Goal: Transaction & Acquisition: Purchase product/service

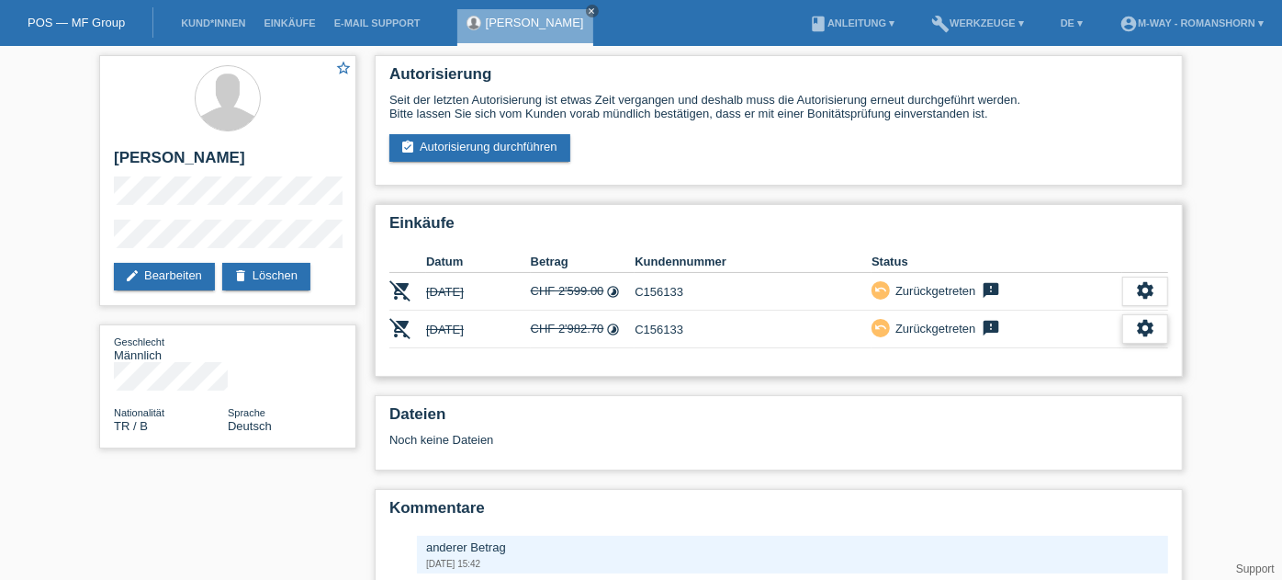
click at [1136, 327] on icon "settings" at bounding box center [1145, 328] width 20 height 20
click at [865, 420] on h2 "Dateien" at bounding box center [778, 419] width 779 height 28
click at [1139, 326] on icon "settings" at bounding box center [1145, 328] width 20 height 20
click at [942, 400] on div "Dateien Noch keine Dateien" at bounding box center [779, 432] width 808 height 75
click at [446, 150] on link "assignment_turned_in Autorisierung durchführen" at bounding box center [479, 148] width 181 height 28
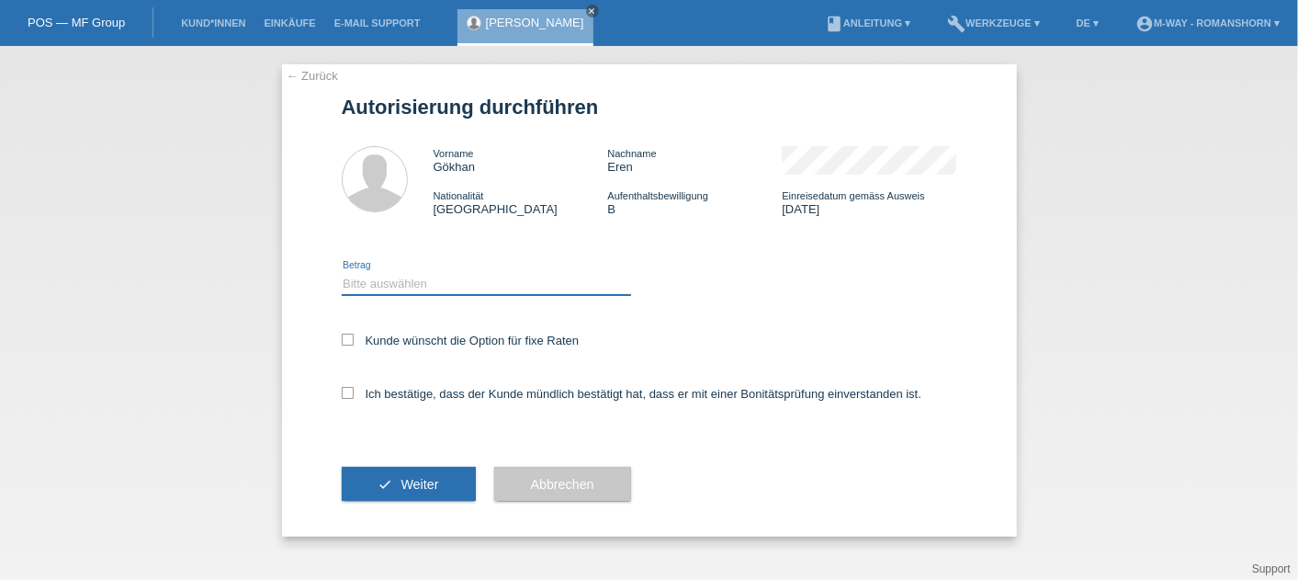
click at [442, 283] on select "Bitte auswählen CHF 1.00 - CHF 499.00 CHF 500.00 - CHF 1'999.00 CHF 2'000.00 - …" at bounding box center [486, 283] width 289 height 22
select select "3"
click at [342, 273] on select "Bitte auswählen CHF 1.00 - CHF 499.00 CHF 500.00 - CHF 1'999.00 CHF 2'000.00 - …" at bounding box center [486, 283] width 289 height 22
click at [349, 343] on icon at bounding box center [348, 339] width 12 height 12
click at [349, 343] on input "Kunde wünscht die Option für fixe Raten" at bounding box center [348, 339] width 12 height 12
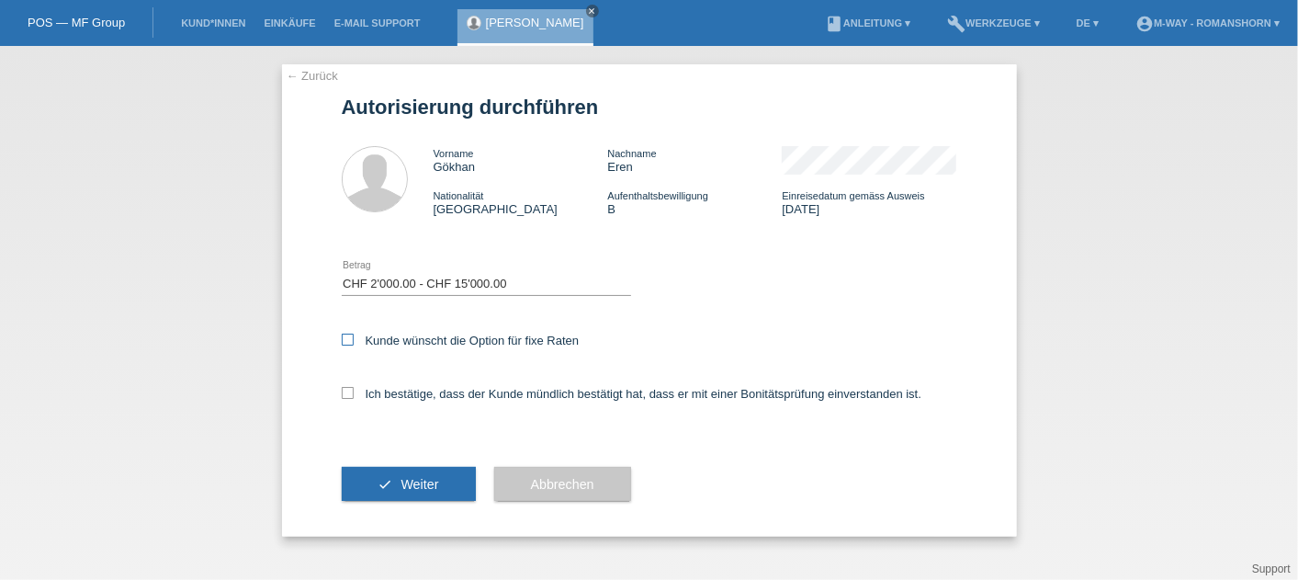
checkbox input "true"
click at [349, 399] on icon at bounding box center [348, 393] width 12 height 12
click at [349, 399] on input "Ich bestätige, dass der Kunde mündlich bestätigt hat, dass er mit einer Bonität…" at bounding box center [348, 393] width 12 height 12
checkbox input "true"
click at [397, 473] on button "check Weiter" at bounding box center [409, 484] width 134 height 35
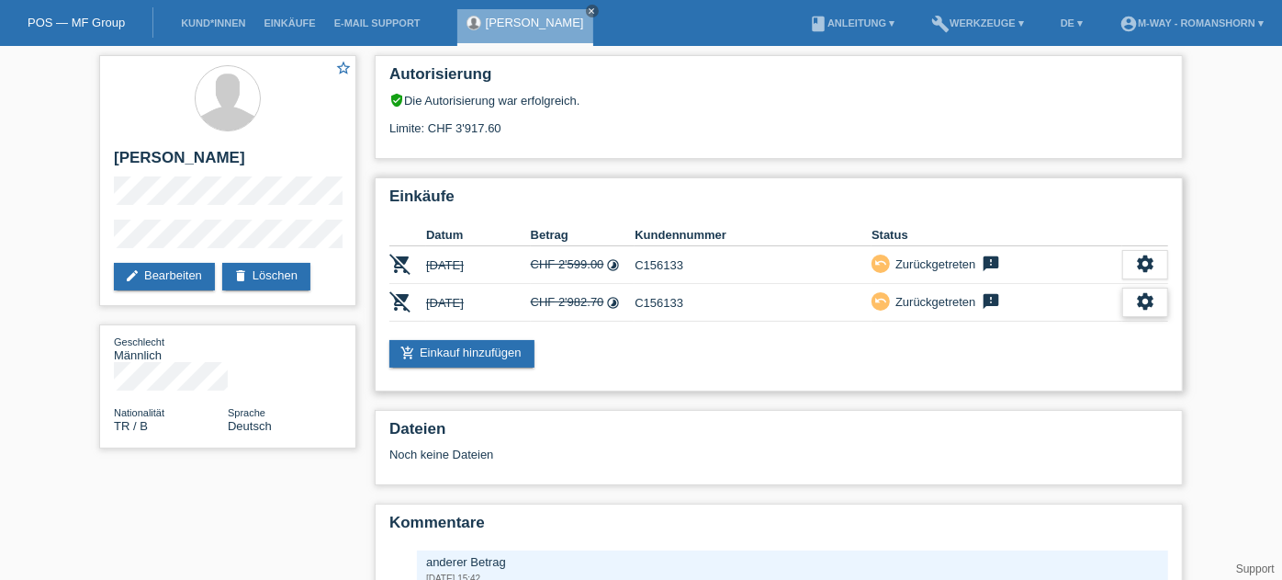
click at [1129, 299] on div "settings" at bounding box center [1145, 302] width 46 height 29
click at [1104, 331] on span "Anzeigen" at bounding box center [1130, 331] width 55 height 22
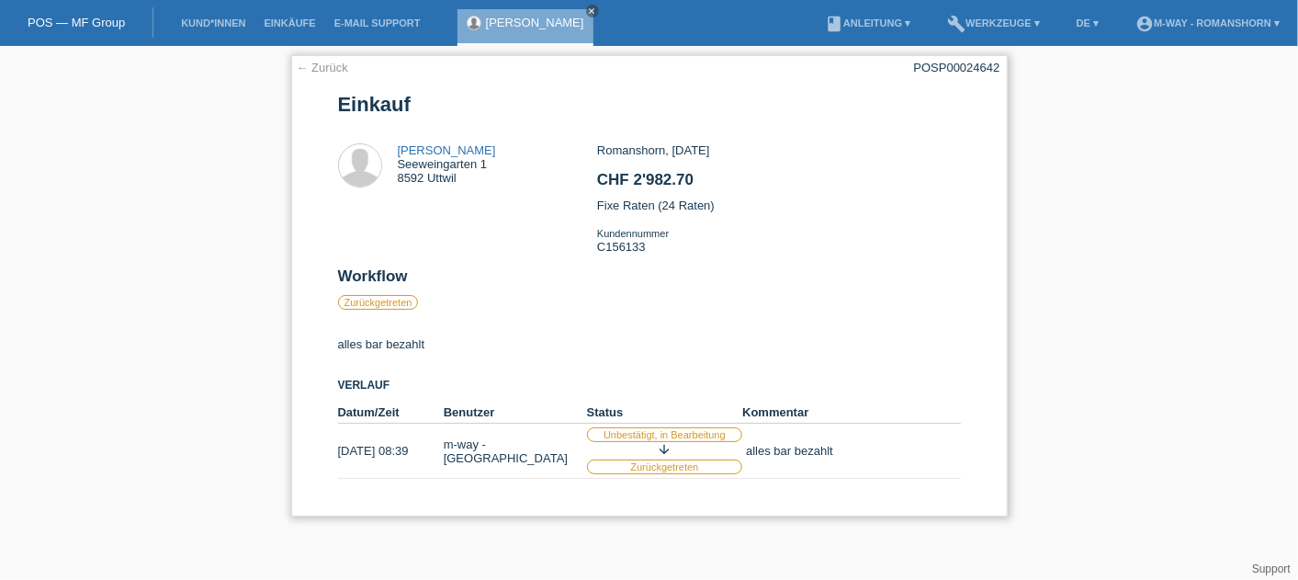
click at [324, 65] on link "← Zurück" at bounding box center [322, 68] width 51 height 14
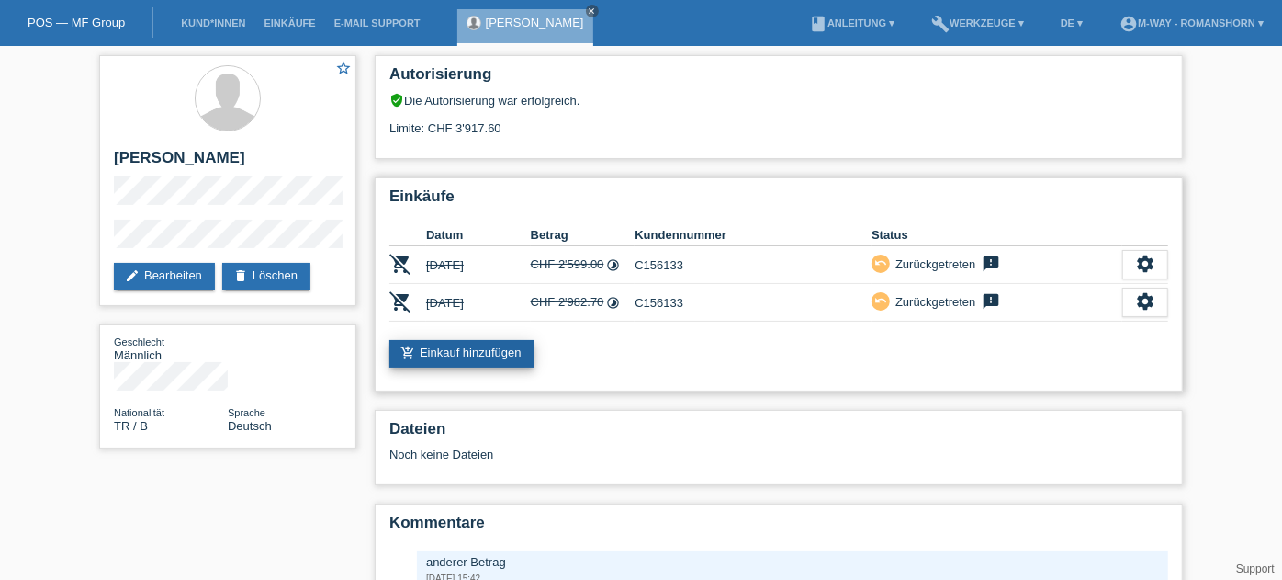
click at [488, 343] on link "add_shopping_cart Einkauf hinzufügen" at bounding box center [461, 354] width 145 height 28
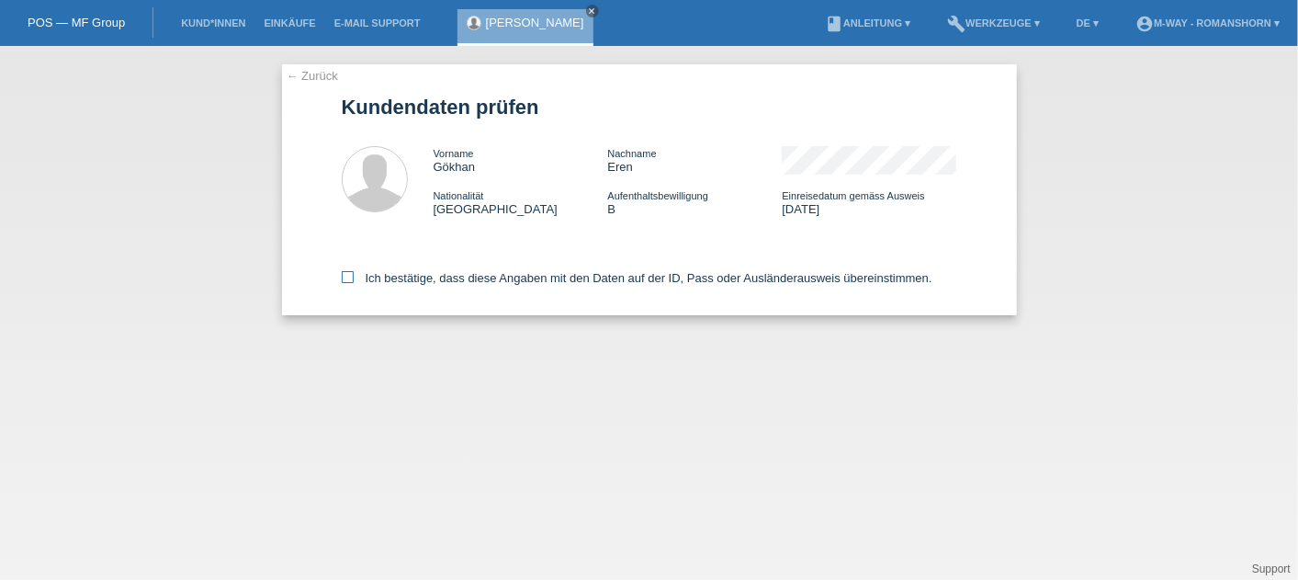
click at [343, 281] on icon at bounding box center [348, 277] width 12 height 12
click at [343, 281] on input "Ich bestätige, dass diese Angaben mit den Daten auf der ID, Pass oder Ausländer…" at bounding box center [348, 277] width 12 height 12
checkbox input "true"
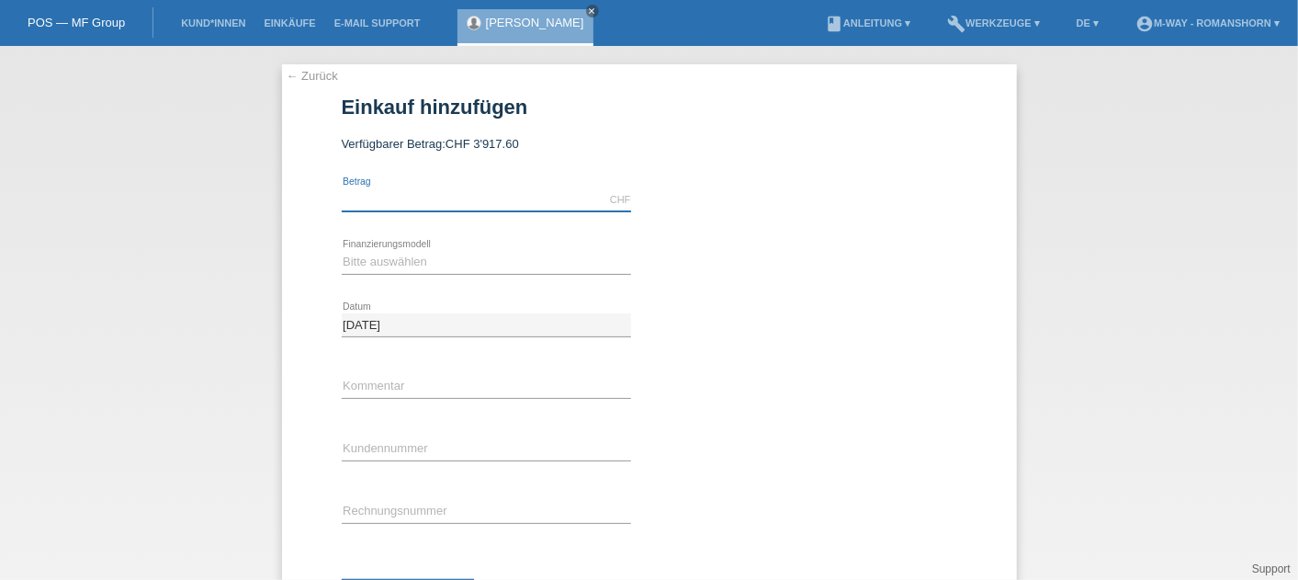
click at [361, 201] on input "text" at bounding box center [486, 199] width 289 height 23
type input "2982.70"
click at [396, 264] on select "Bitte auswählen Fixe Raten Kauf auf Rechnung mit Teilzahlungsoption" at bounding box center [486, 262] width 289 height 22
select select "77"
click at [342, 251] on select "Bitte auswählen Fixe Raten Kauf auf Rechnung mit Teilzahlungsoption" at bounding box center [486, 262] width 289 height 22
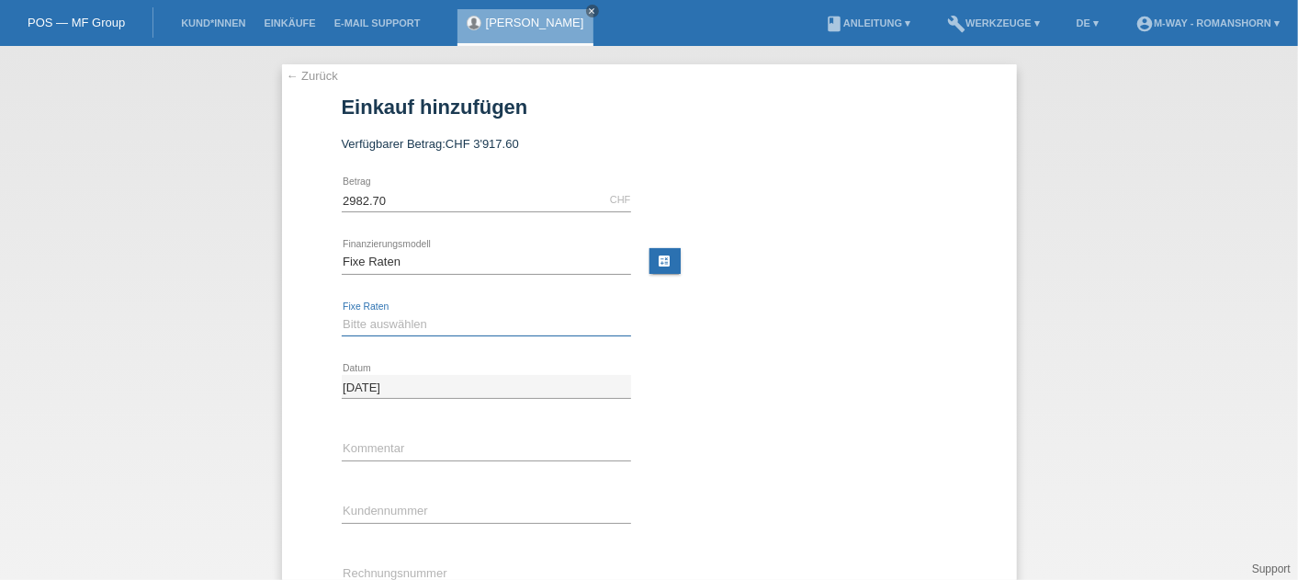
click at [380, 323] on select "Bitte auswählen 4 Raten 5 Raten 6 Raten 7 Raten 8 Raten 9 Raten 10 Raten 11 Rat…" at bounding box center [486, 324] width 289 height 22
select select "202"
click at [342, 313] on select "Bitte auswählen 4 Raten 5 Raten 6 Raten 7 Raten 8 Raten 9 Raten 10 Raten 11 Rat…" at bounding box center [486, 324] width 289 height 22
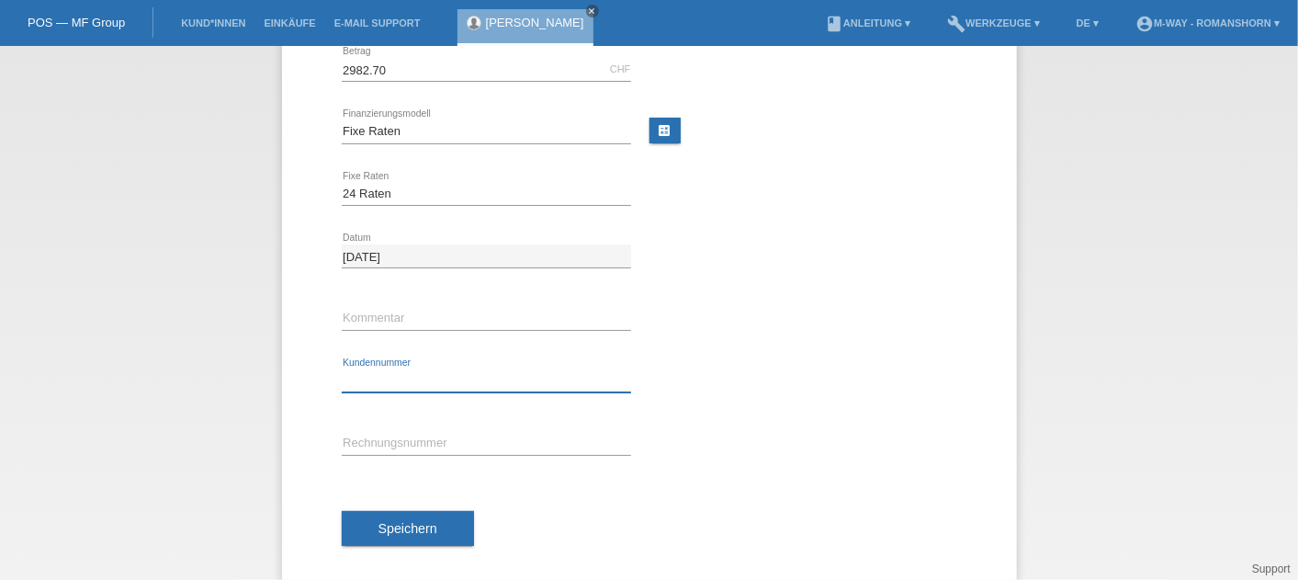
click at [394, 375] on input "text" at bounding box center [486, 380] width 289 height 23
type input "C156133"
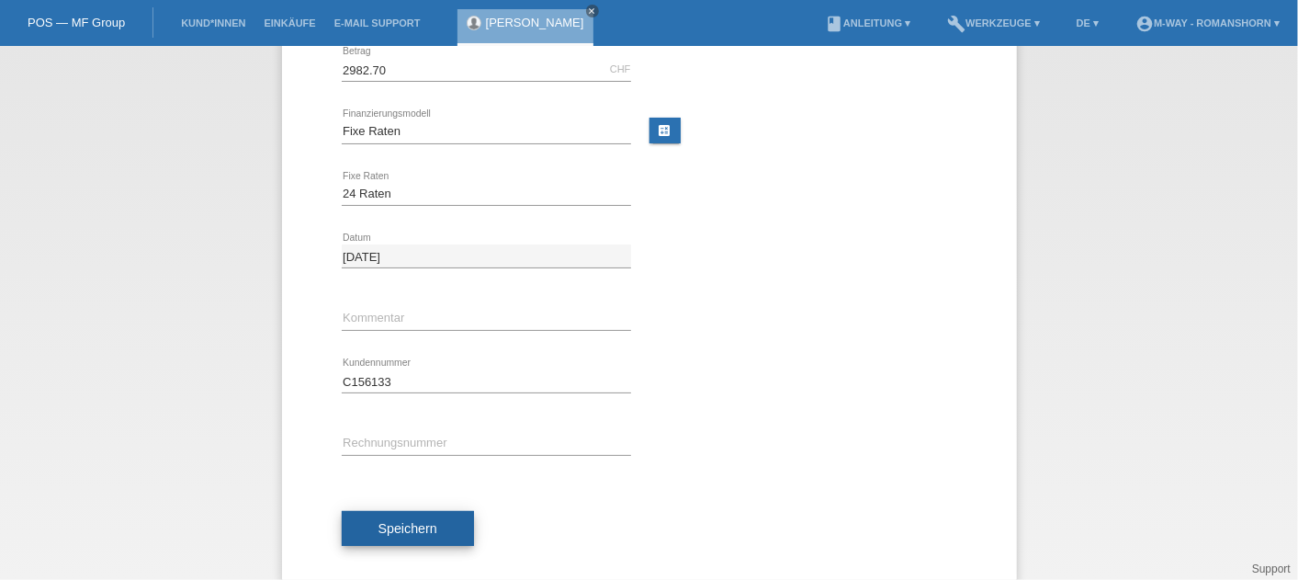
click at [393, 512] on button "Speichern" at bounding box center [408, 528] width 132 height 35
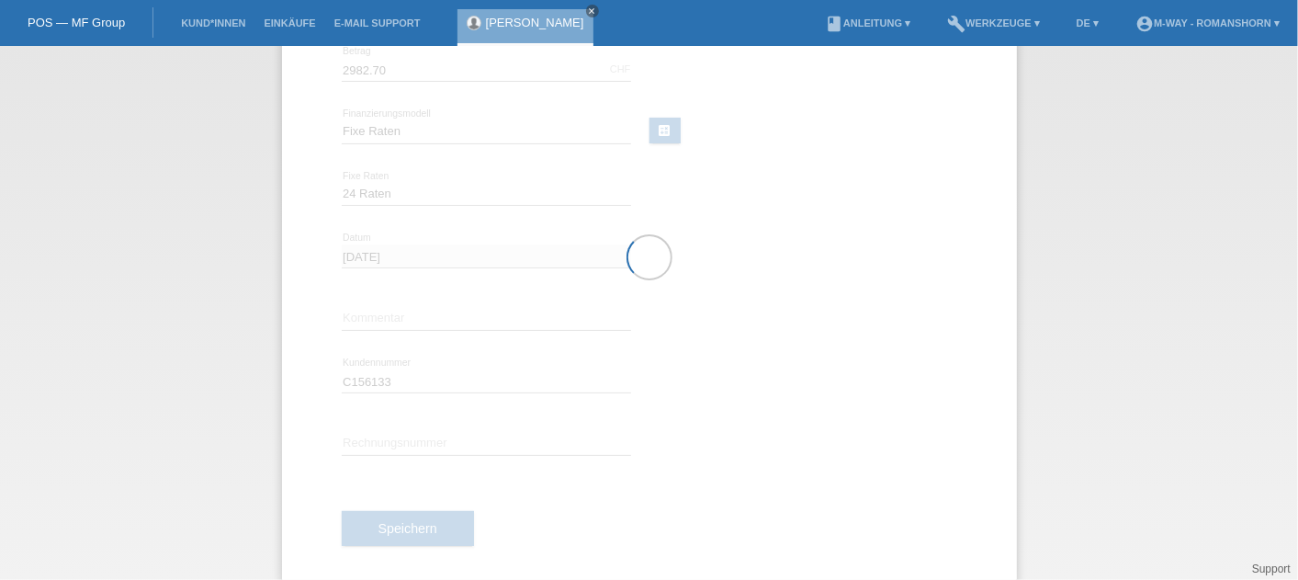
scroll to position [0, 0]
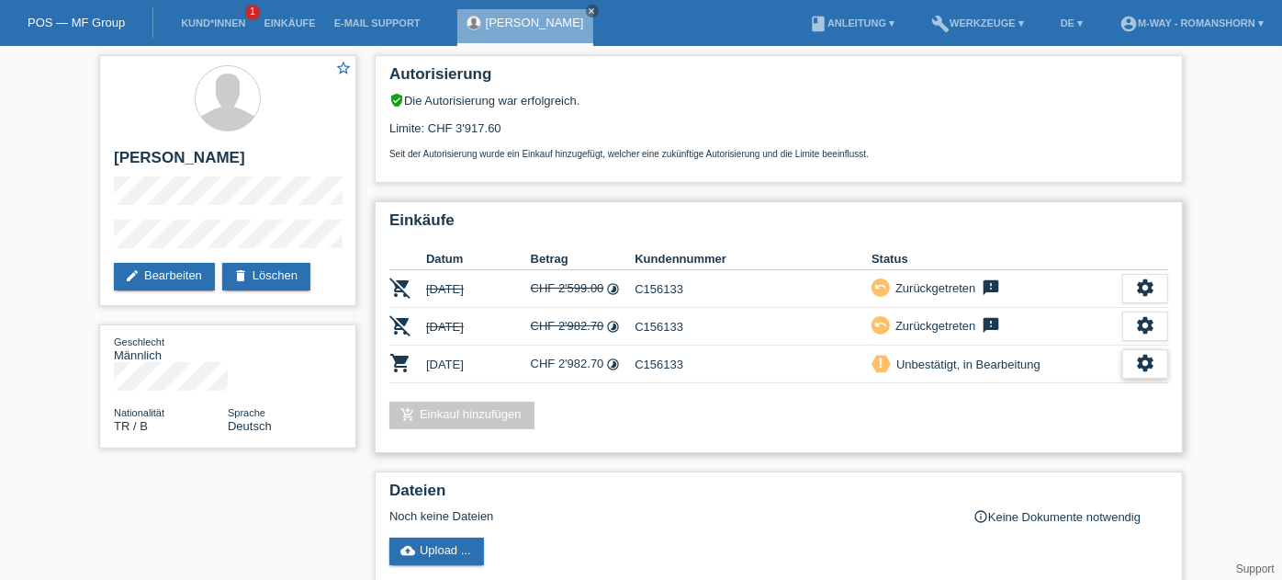
click at [1145, 355] on icon "settings" at bounding box center [1145, 363] width 20 height 20
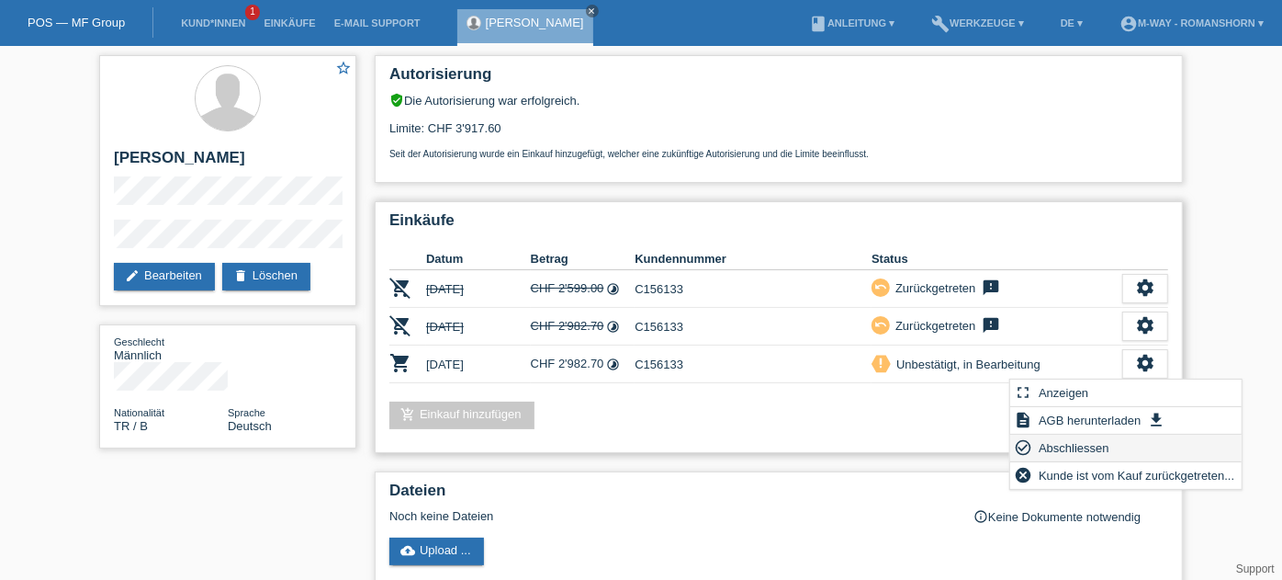
click at [1068, 448] on span "Abschliessen" at bounding box center [1074, 447] width 76 height 22
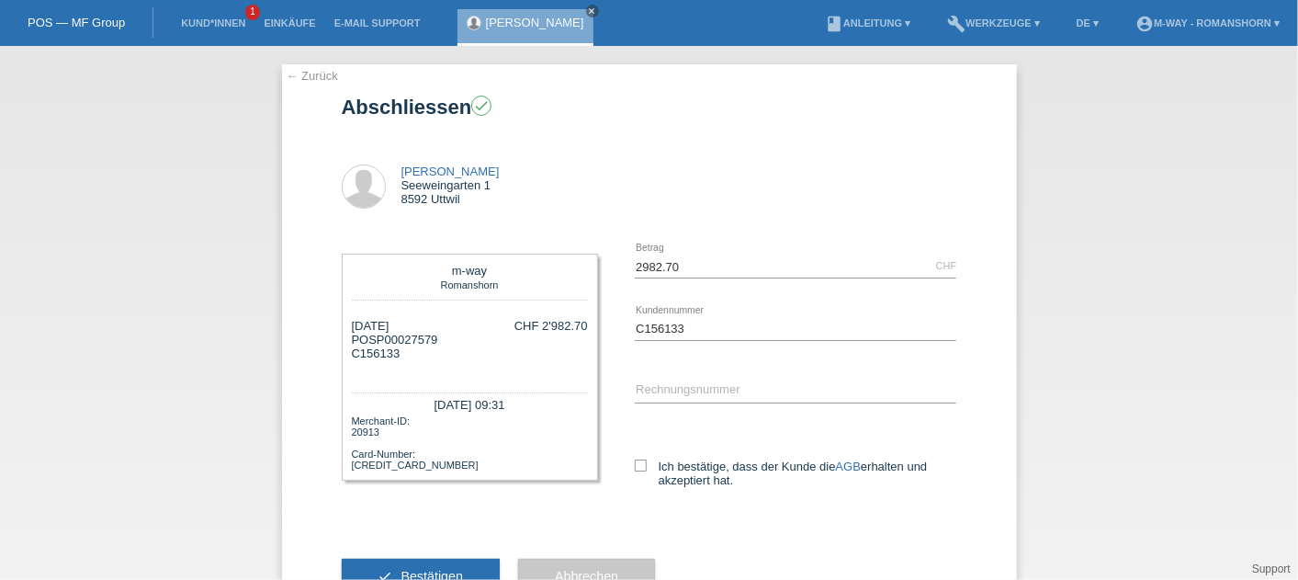
click at [635, 453] on div "Ich bestätige, dass der Kunde die AGB erhalten und akzeptiert hat." at bounding box center [796, 470] width 322 height 95
click at [635, 474] on label "Ich bestätige, dass der Kunde die AGB erhalten und akzeptiert hat." at bounding box center [796, 473] width 322 height 28
click at [635, 471] on input "Ich bestätige, dass der Kunde die AGB erhalten und akzeptiert hat." at bounding box center [641, 465] width 12 height 12
checkbox input "true"
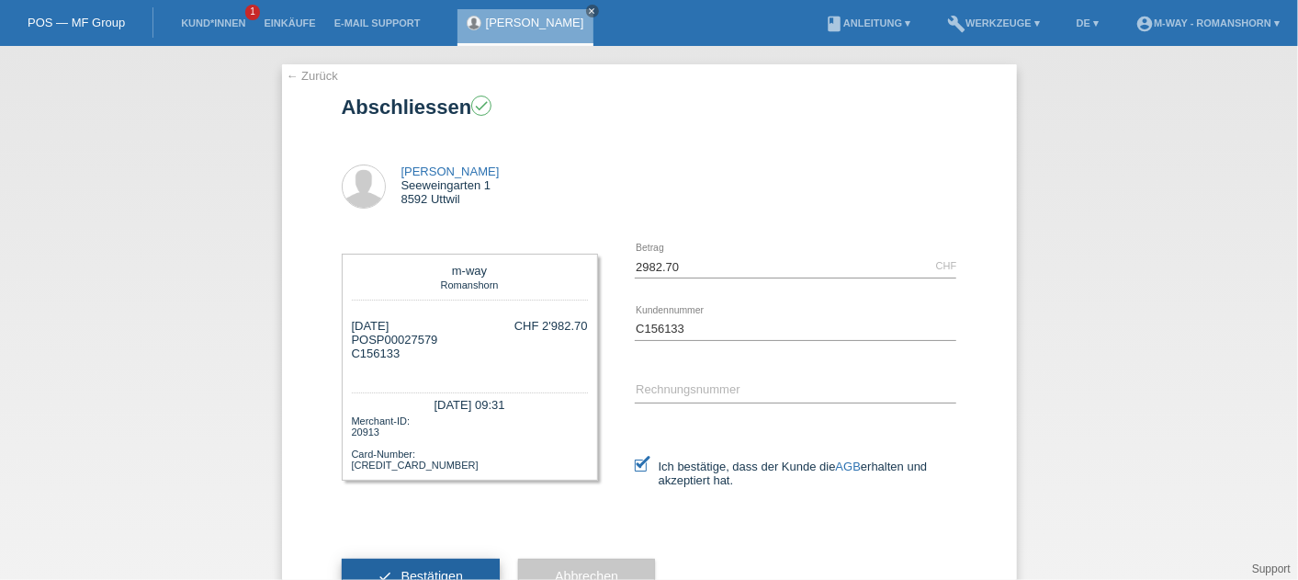
click at [432, 567] on button "check Bestätigen" at bounding box center [421, 575] width 159 height 35
